Goal: Task Accomplishment & Management: Manage account settings

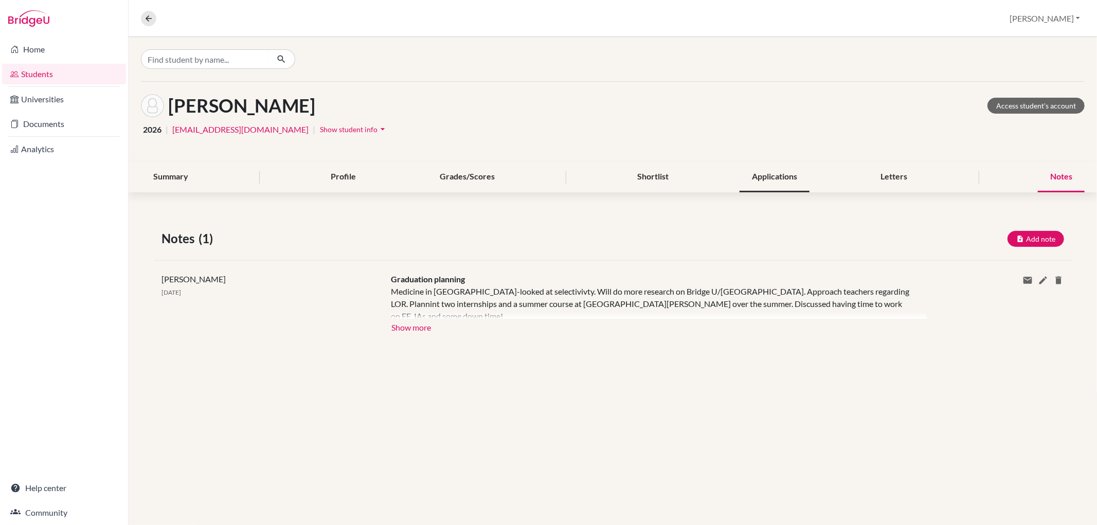
click at [782, 176] on div "Applications" at bounding box center [775, 177] width 70 height 30
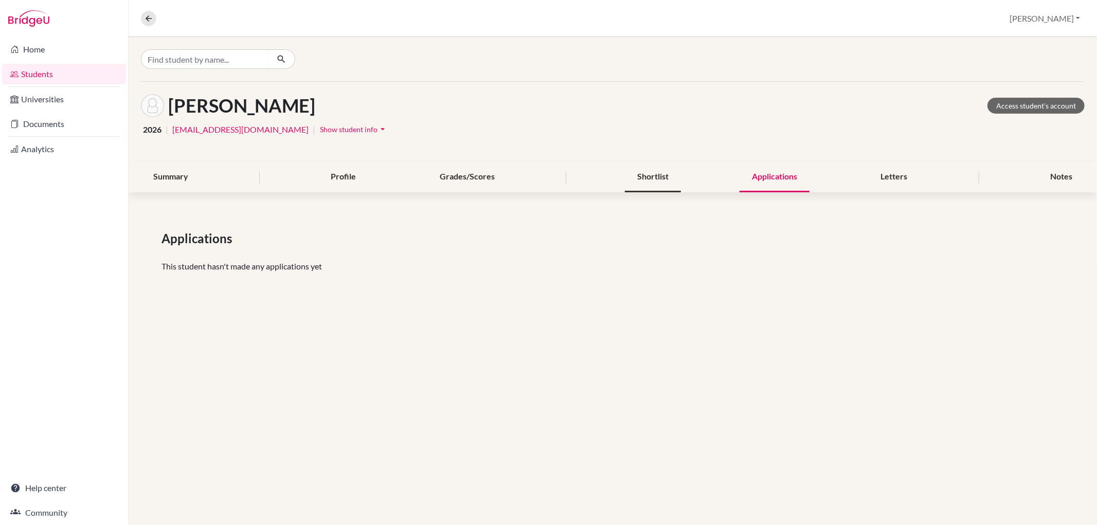
click at [665, 175] on div "Shortlist" at bounding box center [653, 177] width 56 height 30
click at [631, 178] on div "Shortlist" at bounding box center [653, 177] width 56 height 30
click at [772, 178] on div "Applications" at bounding box center [775, 177] width 70 height 30
click at [656, 180] on div "Shortlist" at bounding box center [653, 177] width 56 height 30
click at [890, 176] on div "Letters" at bounding box center [894, 177] width 51 height 30
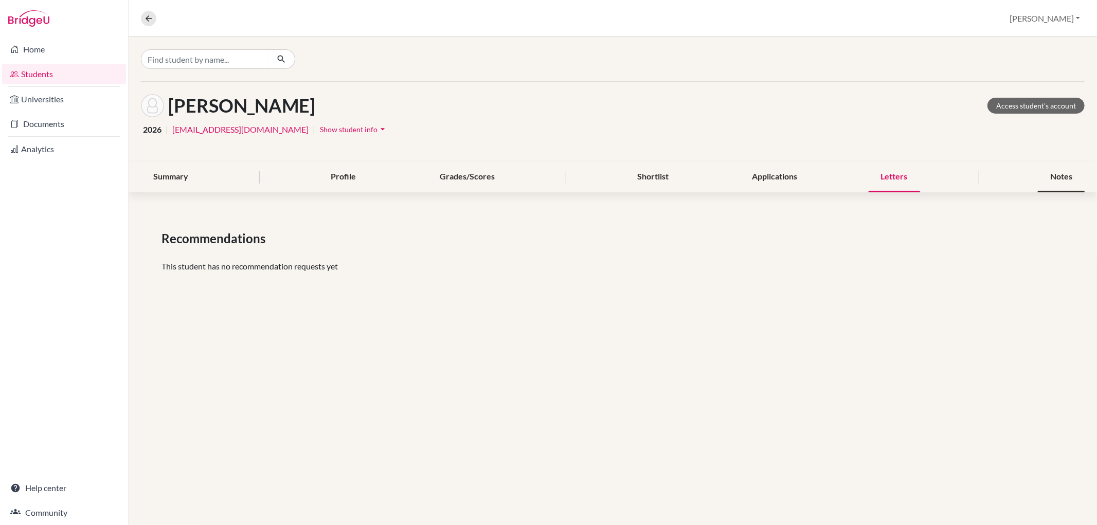
click at [1055, 174] on div "Notes" at bounding box center [1061, 177] width 47 height 30
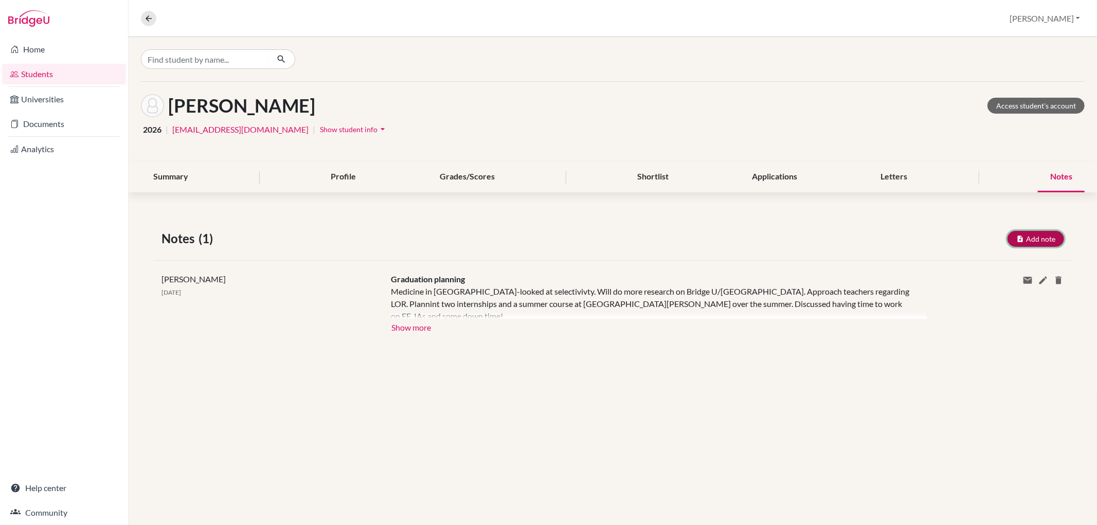
click at [1055, 235] on button "Add note" at bounding box center [1036, 239] width 57 height 16
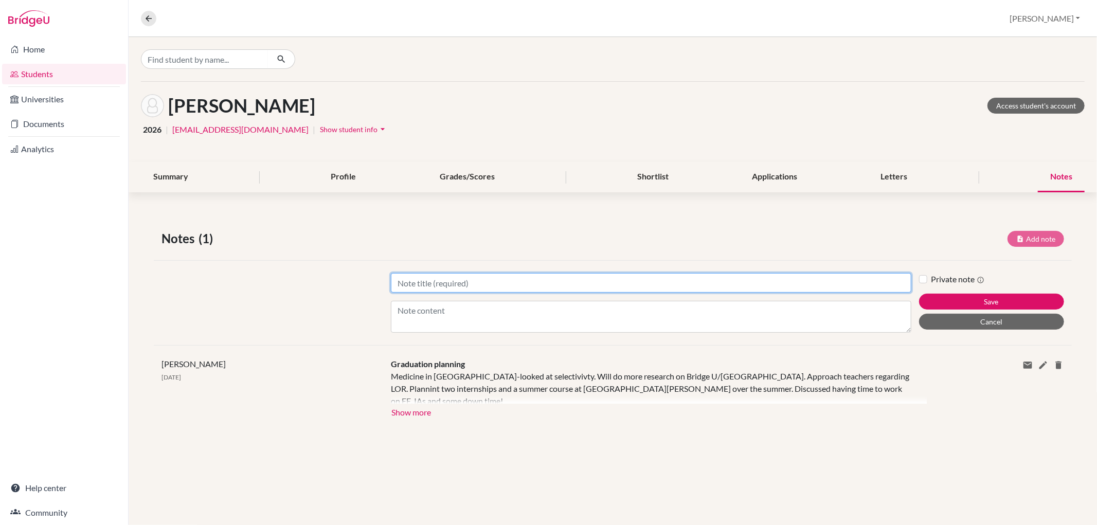
click at [592, 283] on input "Title" at bounding box center [651, 283] width 520 height 20
type input "UCAS"
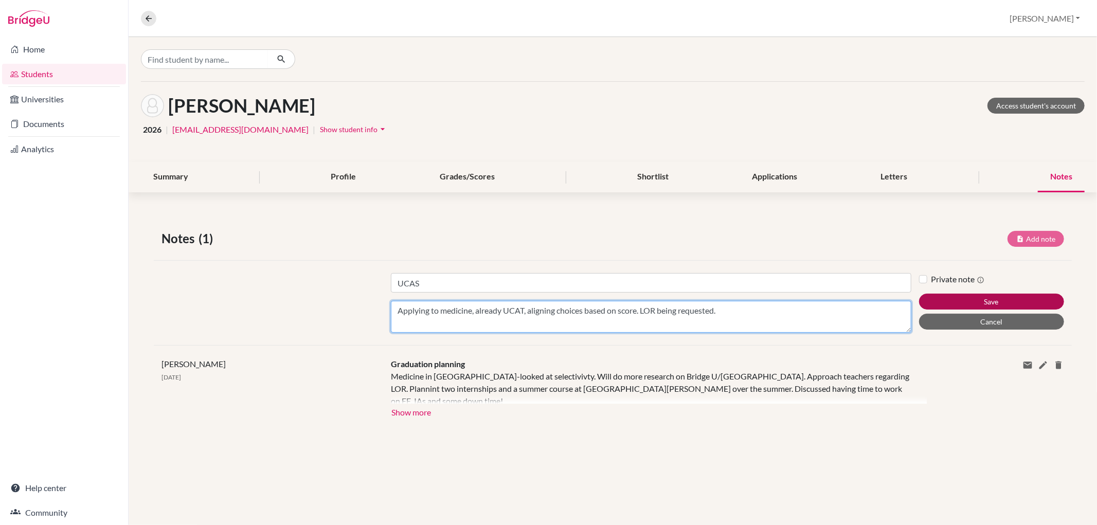
type textarea "Applying to medicine, already UCAT, aligning choices based on score. LOR being …"
click at [971, 300] on button "Save" at bounding box center [991, 302] width 145 height 16
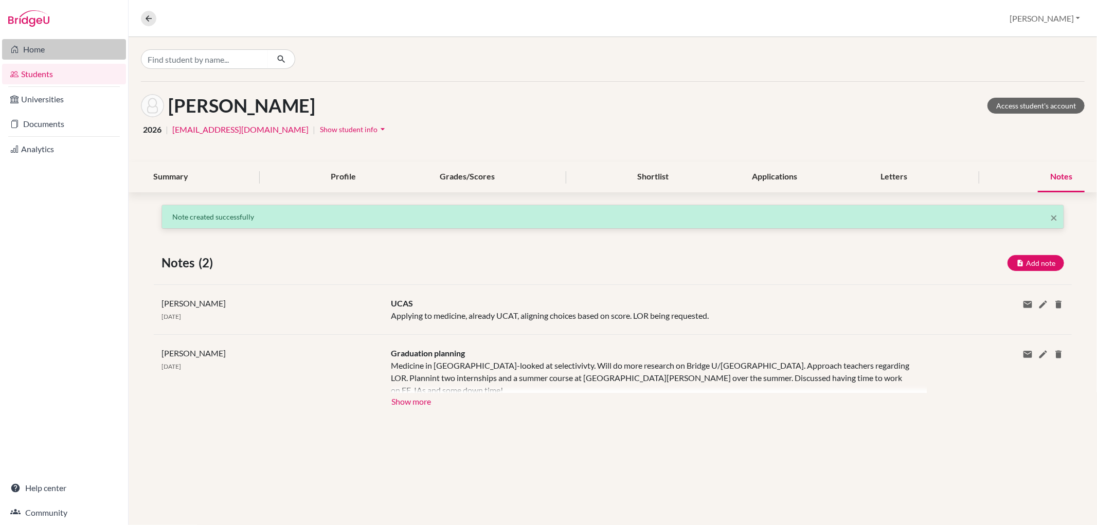
click at [67, 59] on link "Home" at bounding box center [64, 49] width 124 height 21
